Goal: Transaction & Acquisition: Purchase product/service

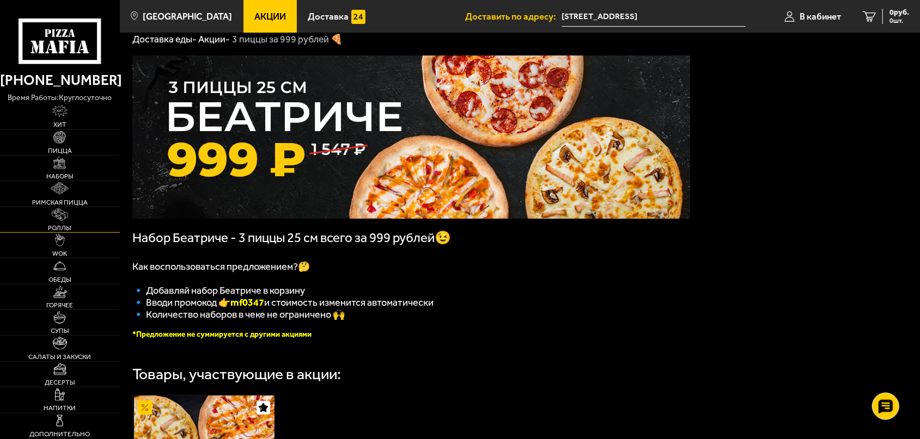
scroll to position [57, 0]
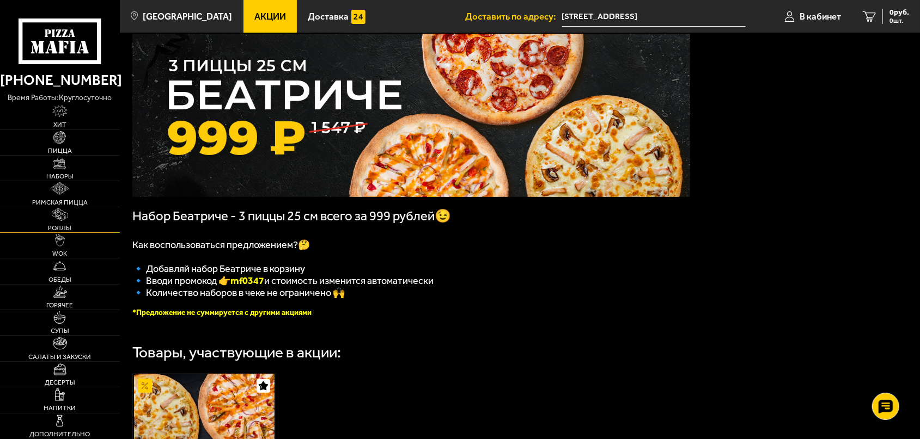
click at [53, 212] on img at bounding box center [60, 215] width 16 height 13
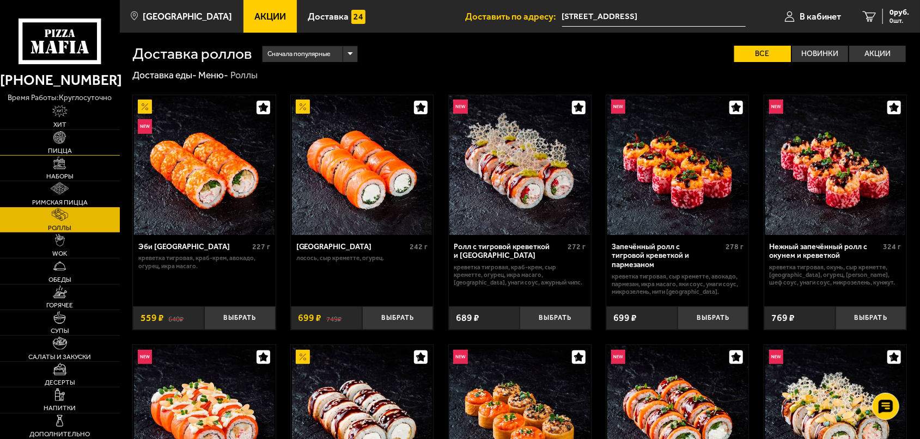
click at [87, 140] on link "Пицца" at bounding box center [60, 142] width 120 height 25
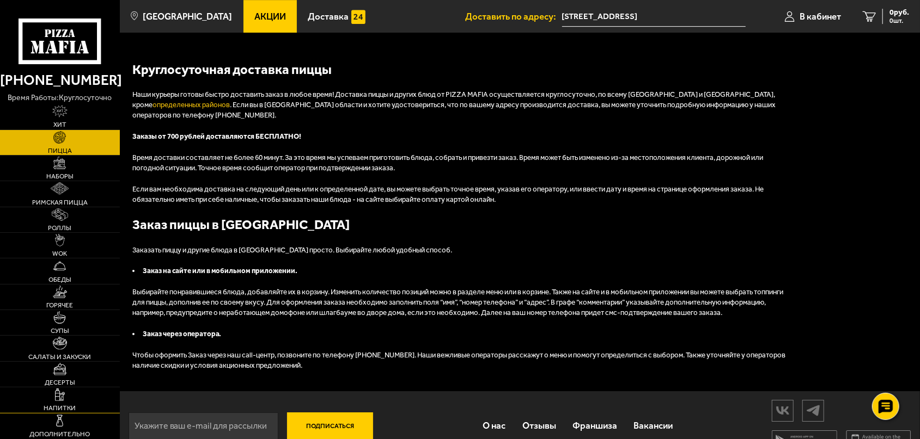
scroll to position [2368, 0]
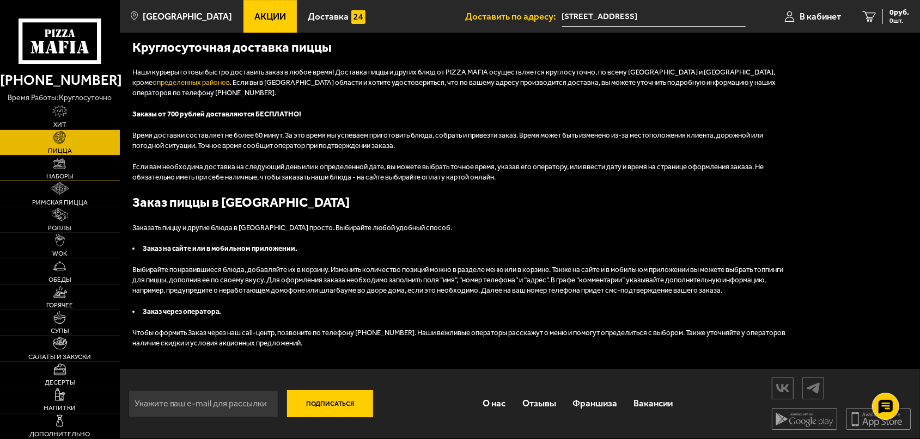
click at [57, 178] on span "Наборы" at bounding box center [59, 176] width 27 height 7
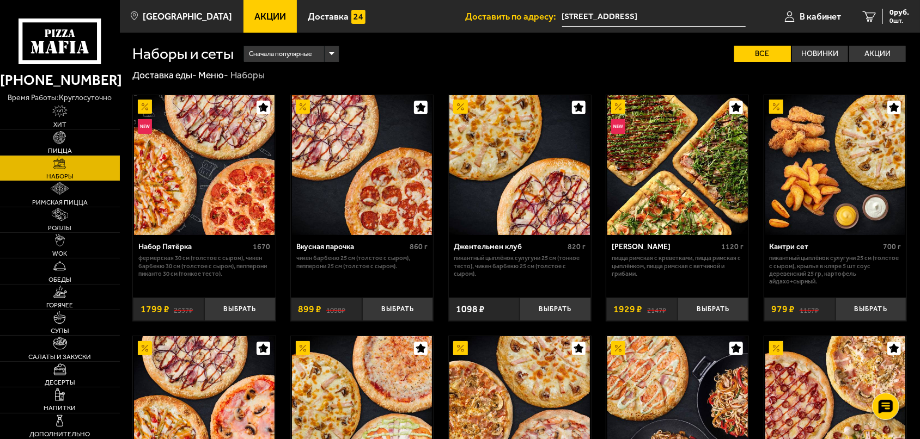
click at [202, 205] on img at bounding box center [204, 165] width 140 height 140
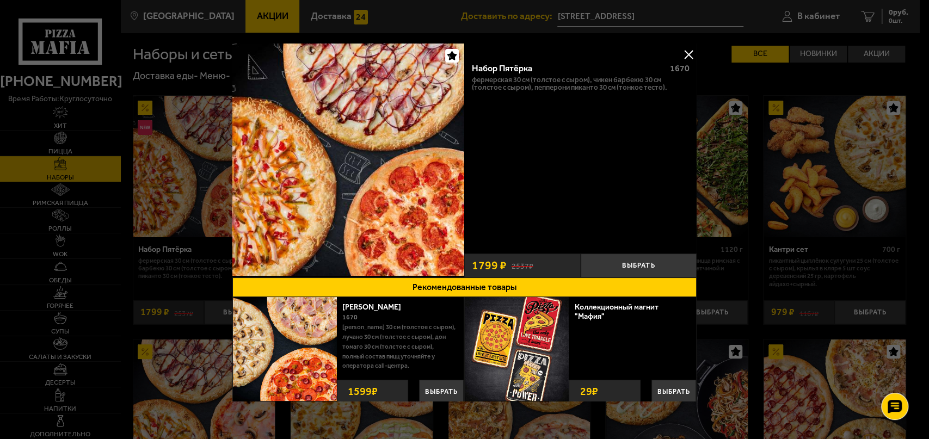
click at [758, 108] on div at bounding box center [464, 219] width 929 height 439
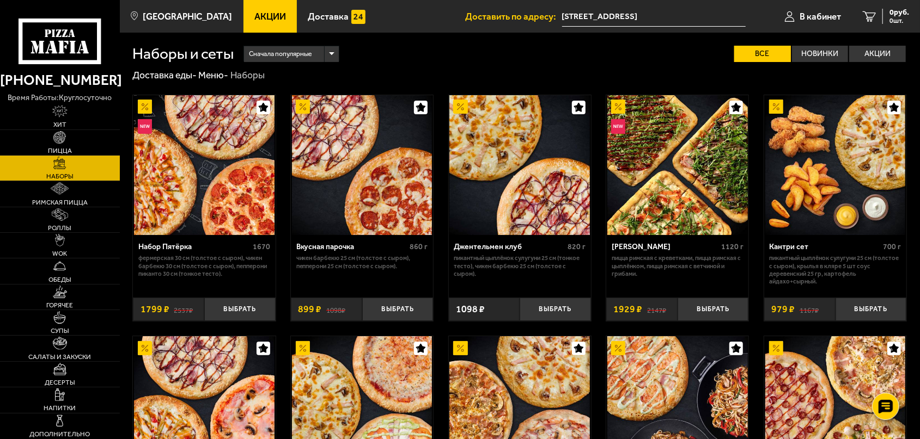
click at [191, 198] on img at bounding box center [204, 165] width 140 height 140
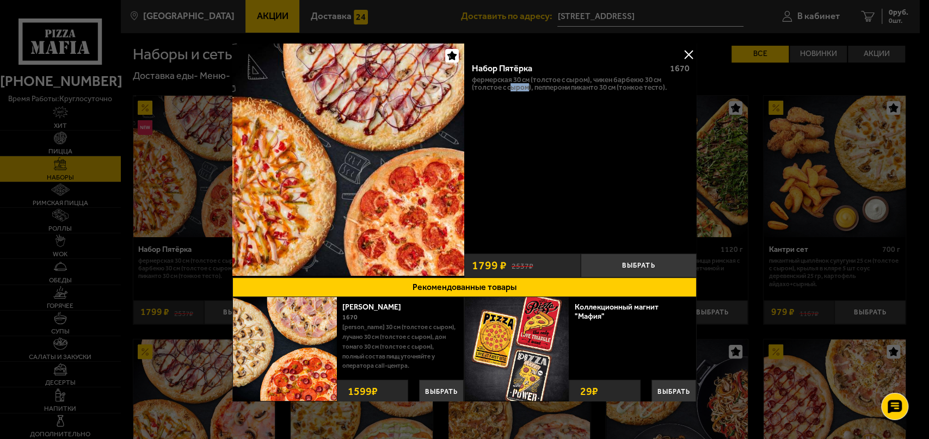
drag, startPoint x: 507, startPoint y: 84, endPoint x: 524, endPoint y: 84, distance: 16.9
click at [524, 84] on p "Фермерская 30 см (толстое с сыром), Чикен Барбекю 30 см (толстое с сыром), Пепп…" at bounding box center [581, 83] width 218 height 15
drag, startPoint x: 496, startPoint y: 77, endPoint x: 523, endPoint y: 78, distance: 26.7
click at [522, 78] on p "Фермерская 30 см (толстое с сыром), Чикен Барбекю 30 см (толстое с сыром), Пепп…" at bounding box center [581, 83] width 218 height 15
click at [589, 137] on div "Набор Пятёрка 1670 Фермерская 30 см (толстое с сыром), Чикен Барбекю 30 см (тол…" at bounding box center [581, 151] width 232 height 194
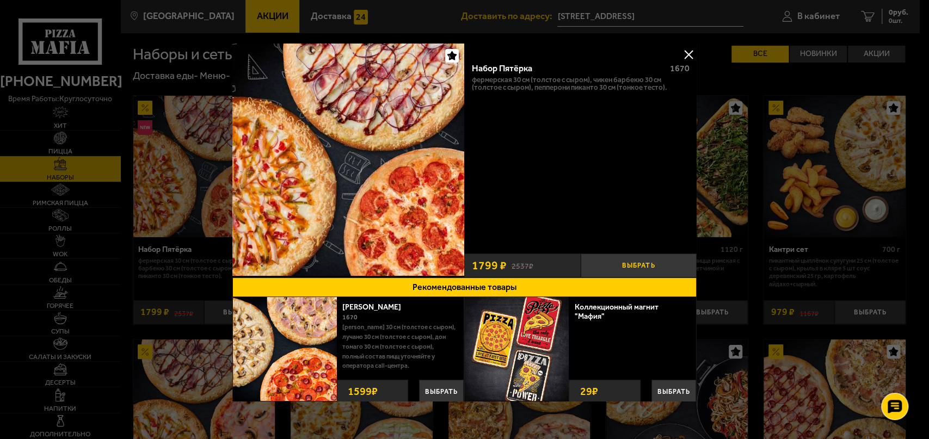
click at [637, 266] on button "Выбрать" at bounding box center [639, 266] width 116 height 24
click at [682, 53] on button at bounding box center [689, 54] width 16 height 16
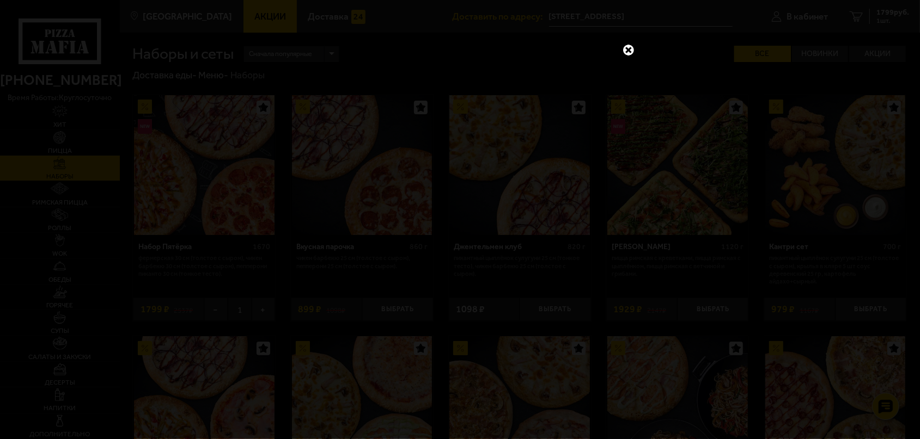
click at [630, 57] on div at bounding box center [460, 219] width 920 height 439
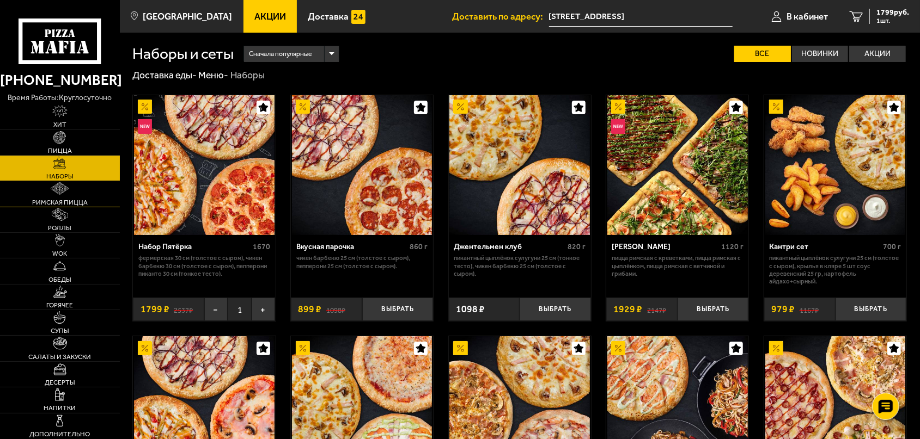
click at [59, 205] on span "Римская пицца" at bounding box center [60, 202] width 56 height 7
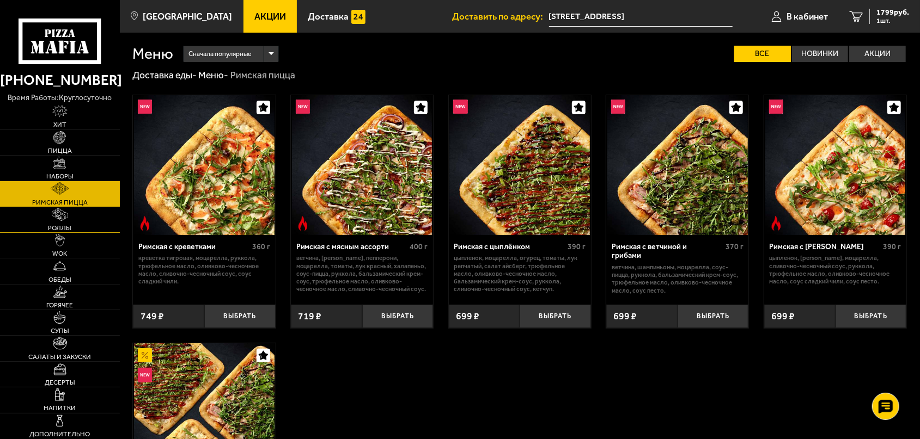
click at [69, 213] on link "Роллы" at bounding box center [60, 219] width 120 height 25
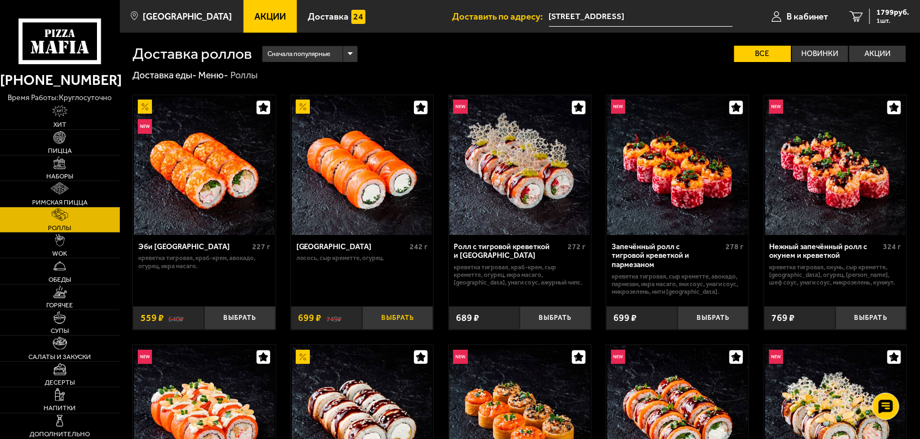
click at [404, 318] on button "Выбрать" at bounding box center [397, 318] width 71 height 23
click at [715, 313] on button "Выбрать" at bounding box center [712, 318] width 71 height 23
click at [873, 8] on link "3 3162 руб. 3 шт." at bounding box center [878, 16] width 81 height 33
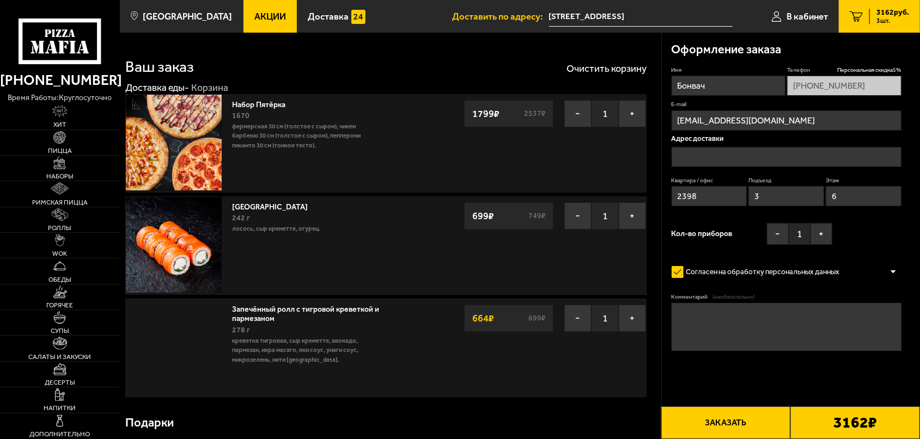
type input "[STREET_ADDRESS]"
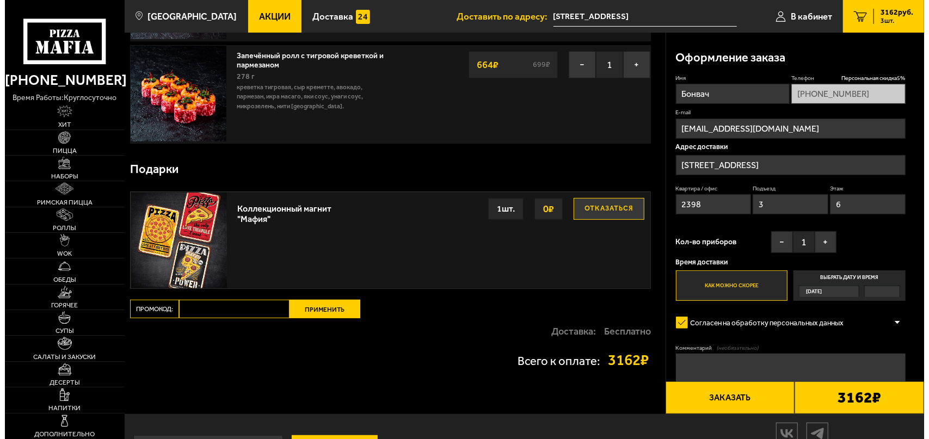
scroll to position [301, 0]
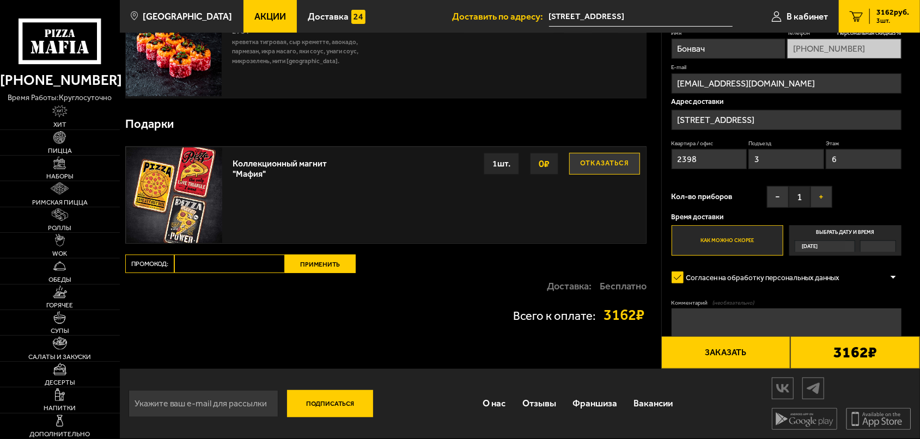
click at [819, 200] on button "+" at bounding box center [821, 197] width 22 height 22
click at [716, 350] on button "Заказать" at bounding box center [726, 352] width 130 height 33
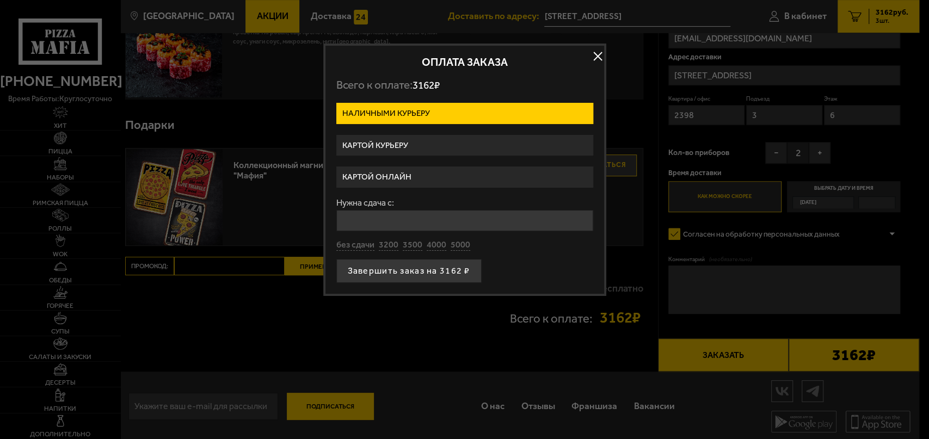
click at [443, 219] on input "Нужна сдача с:" at bounding box center [464, 220] width 257 height 21
click at [407, 268] on button "Завершить заказ на 3162 ₽" at bounding box center [408, 271] width 145 height 24
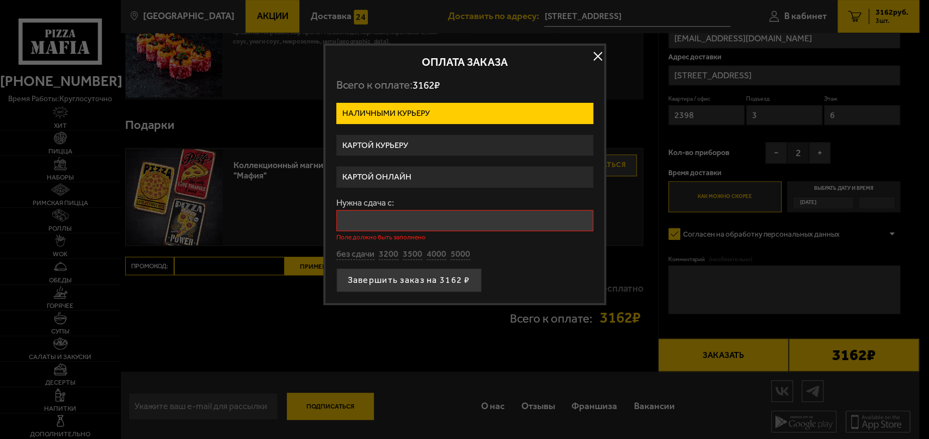
click at [399, 218] on input "Нужна сдача с:" at bounding box center [464, 220] width 257 height 21
click at [360, 254] on button "без сдачи" at bounding box center [355, 255] width 38 height 12
type input "0"
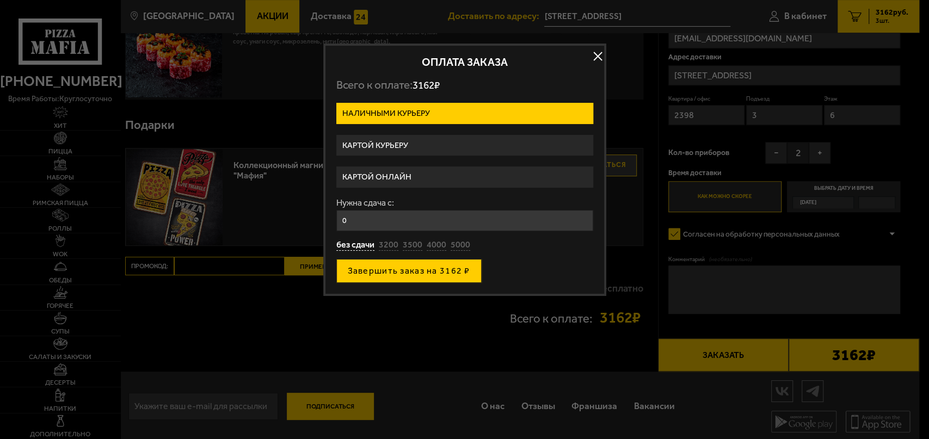
click at [379, 267] on button "Завершить заказ на 3162 ₽" at bounding box center [408, 271] width 145 height 24
